Goal: Task Accomplishment & Management: Manage account settings

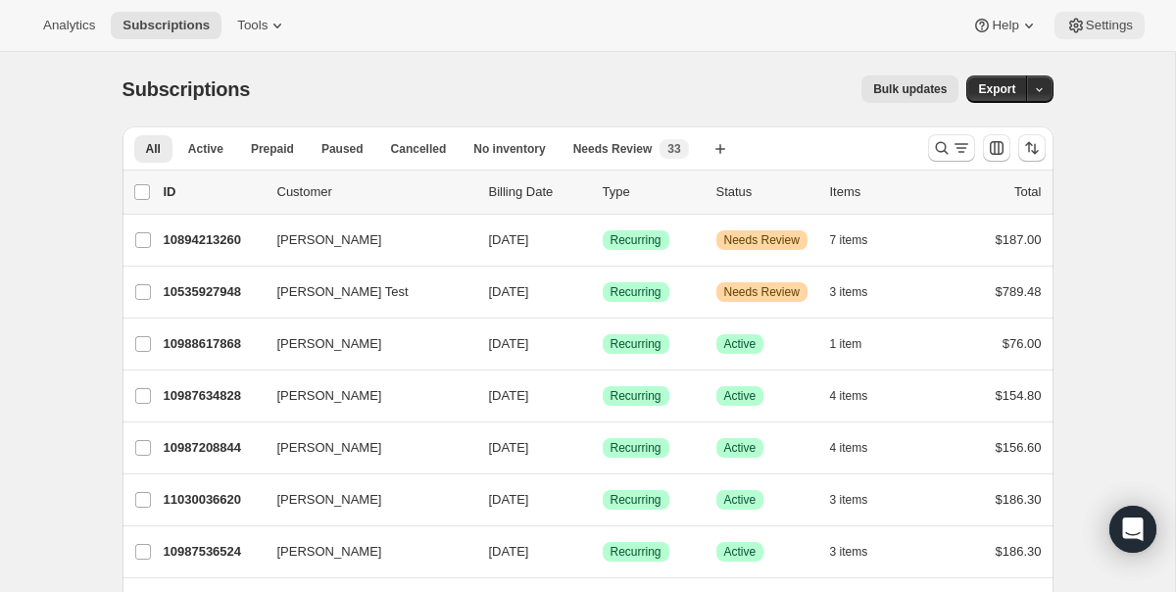
click at [1086, 20] on span "Settings" at bounding box center [1109, 26] width 47 height 16
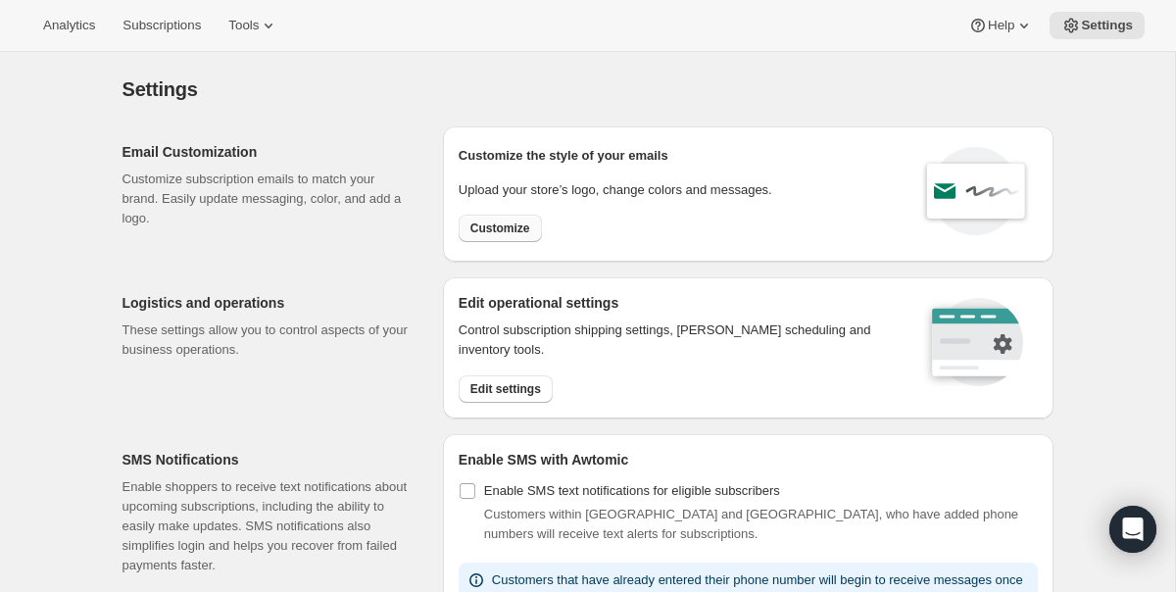
click at [512, 224] on span "Customize" at bounding box center [500, 228] width 60 height 16
select select "subscriptionMessage"
select select "5"
select select "15"
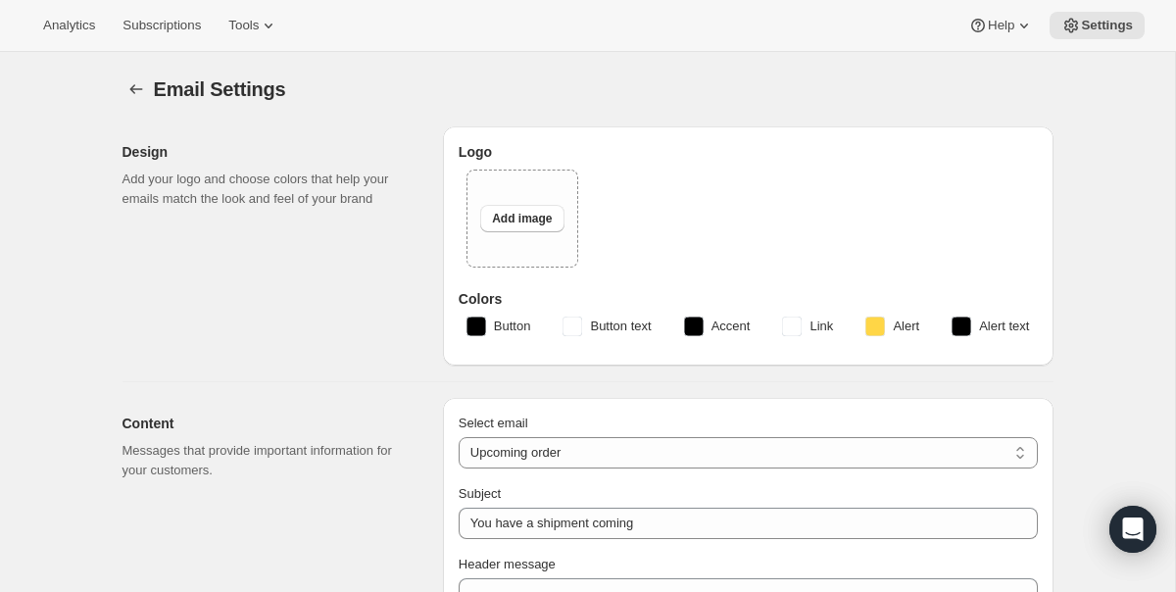
type input "Get ready for your upcoming Wine Club shipment! 📦"
type textarea "Good news! Your next Wine Club order is about to be processed."
select select "7"
type input "ONEHOPE Wine"
checkbox input "false"
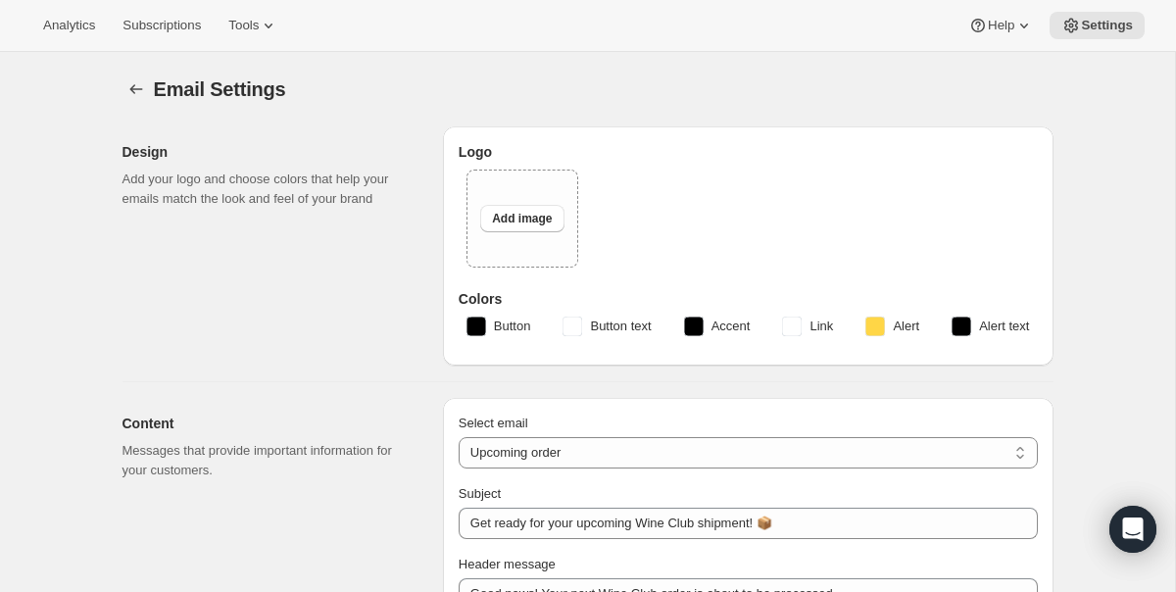
checkbox input "false"
type input "[PERSON_NAME][EMAIL_ADDRESS][DOMAIN_NAME]"
checkbox input "true"
